Goal: Task Accomplishment & Management: Manage account settings

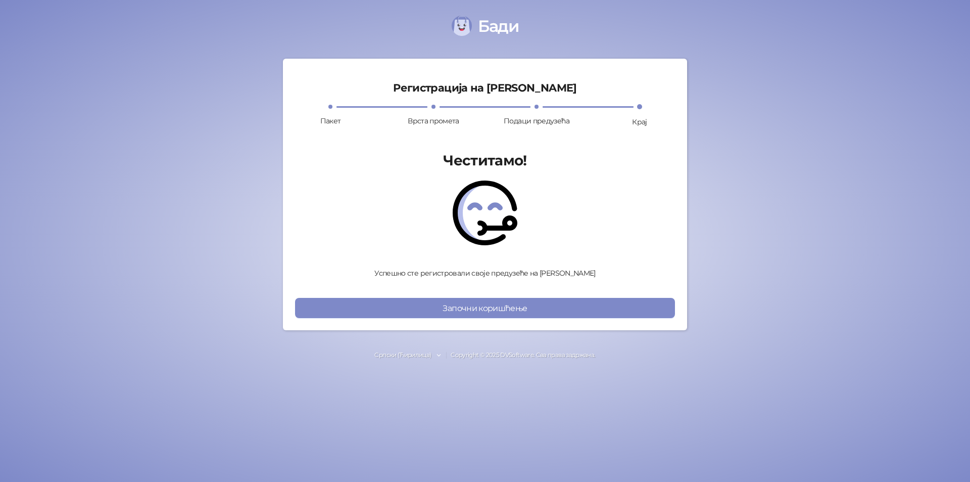
click at [526, 310] on button "Започни коришћење" at bounding box center [485, 308] width 380 height 20
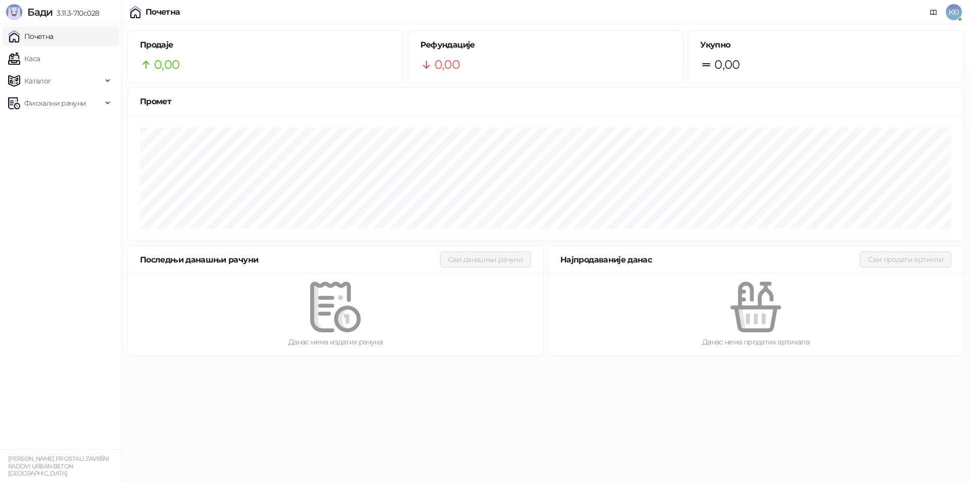
click at [955, 9] on span "KĐ" at bounding box center [954, 12] width 16 height 16
click at [39, 60] on link "Каса" at bounding box center [24, 59] width 32 height 20
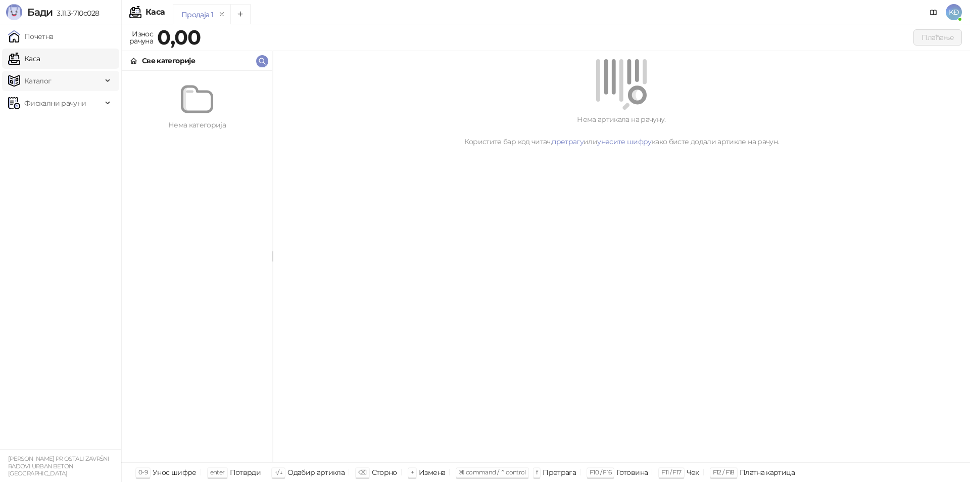
click at [55, 82] on span "Каталог" at bounding box center [55, 81] width 94 height 20
click at [112, 171] on div "Фискални рачуни" at bounding box center [60, 172] width 117 height 20
click at [74, 337] on ul "Почетна Каса Каталог Робне марке Категорије Артикли Фискални рачуни Издати рачу…" at bounding box center [60, 236] width 121 height 424
click at [954, 14] on span "KĐ" at bounding box center [954, 12] width 16 height 16
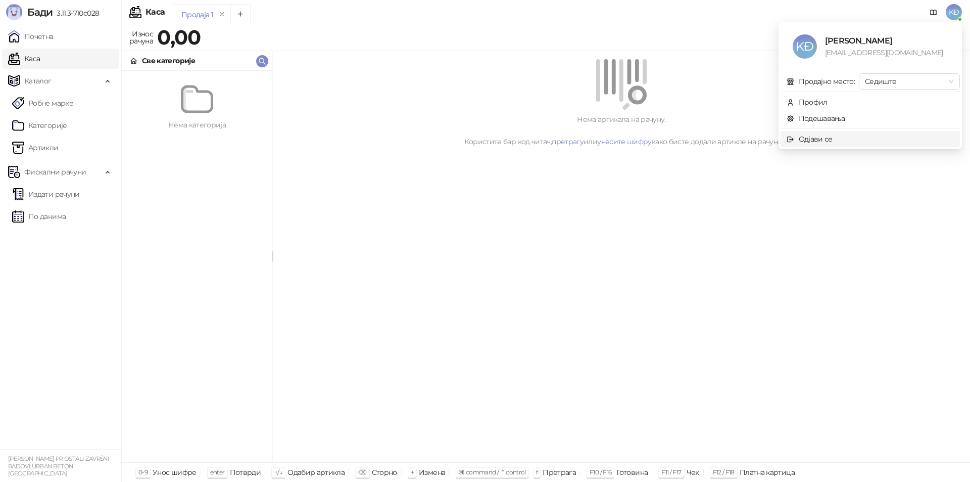
click at [811, 135] on div "Одјави се" at bounding box center [816, 138] width 34 height 11
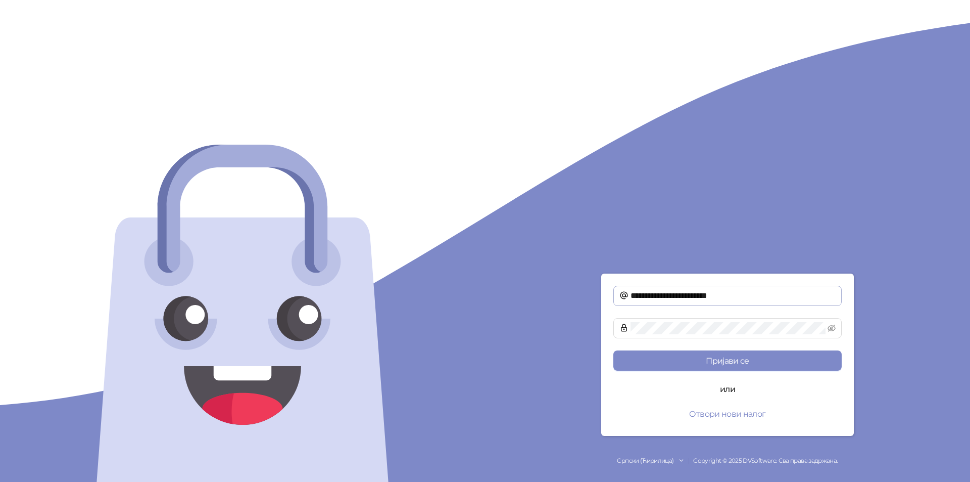
click at [789, 287] on span "**********" at bounding box center [727, 295] width 228 height 20
drag, startPoint x: 760, startPoint y: 292, endPoint x: 434, endPoint y: 320, distance: 327.6
click at [408, 323] on div "**********" at bounding box center [485, 241] width 970 height 482
paste input "text"
click at [830, 326] on icon "eye-invisible" at bounding box center [832, 328] width 8 height 8
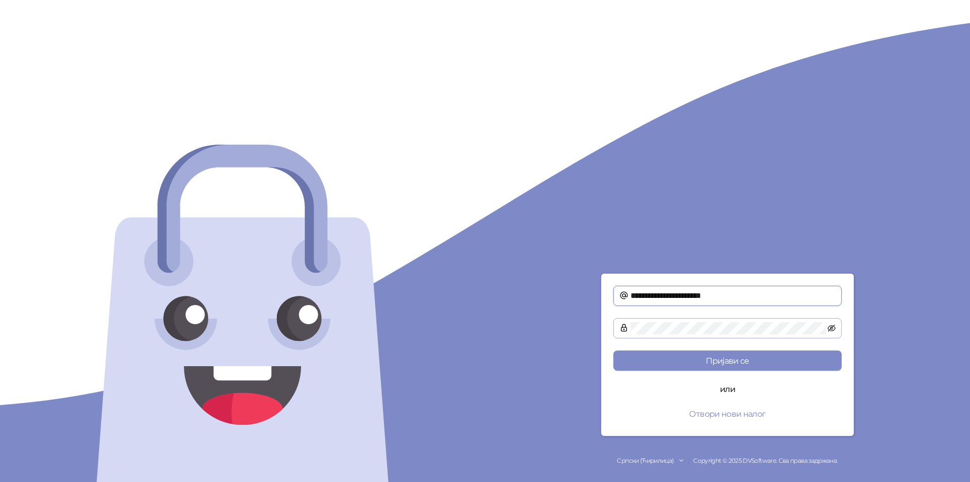
type input "**********"
click at [754, 356] on button "Пријави се" at bounding box center [727, 360] width 228 height 20
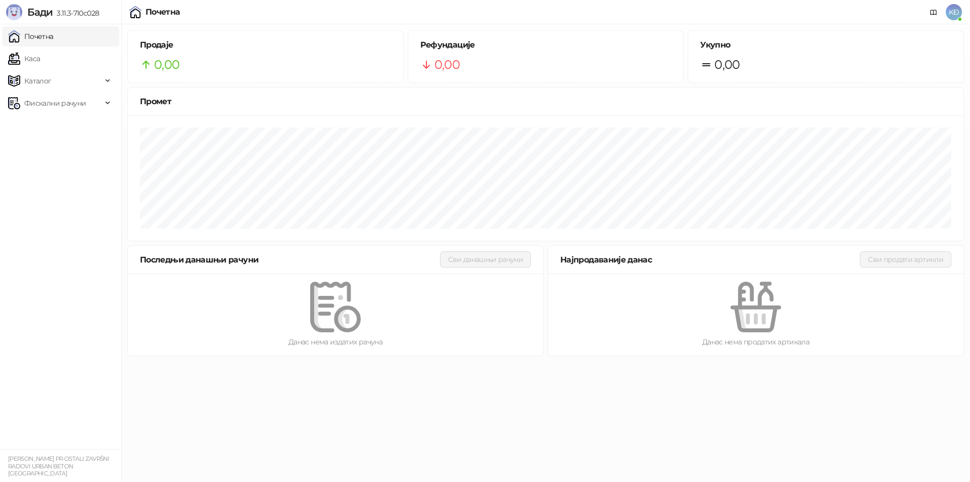
click at [960, 13] on span "KĐ" at bounding box center [954, 12] width 16 height 16
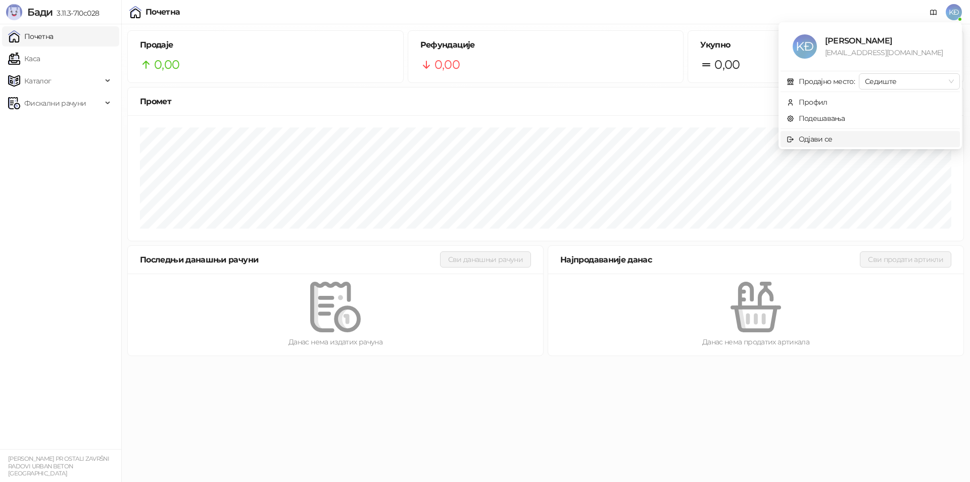
click at [840, 142] on span "Одјави се" at bounding box center [870, 138] width 167 height 11
